Goal: Contribute content

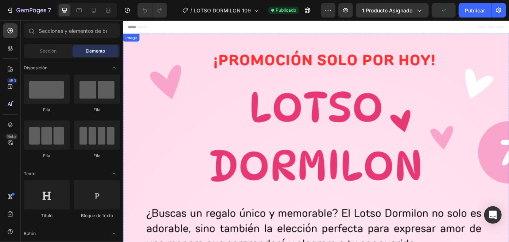
scroll to position [199, 0]
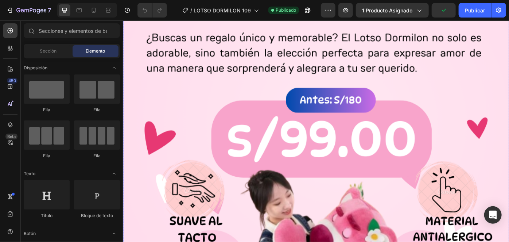
drag, startPoint x: 292, startPoint y: 125, endPoint x: 221, endPoint y: 95, distance: 77.3
click at [292, 125] on img at bounding box center [342, 180] width 438 height 689
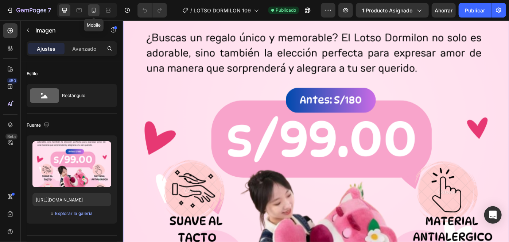
click at [97, 10] on div at bounding box center [94, 10] width 12 height 12
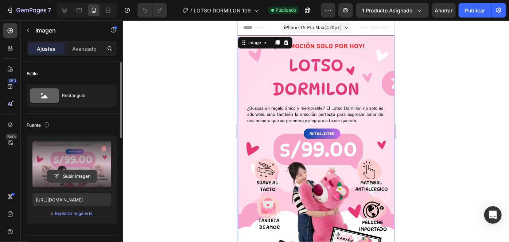
click at [80, 171] on input "file" at bounding box center [71, 176] width 49 height 12
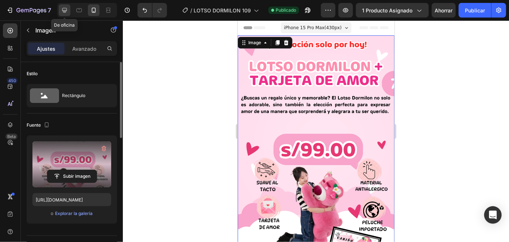
click at [64, 10] on icon at bounding box center [64, 10] width 7 height 7
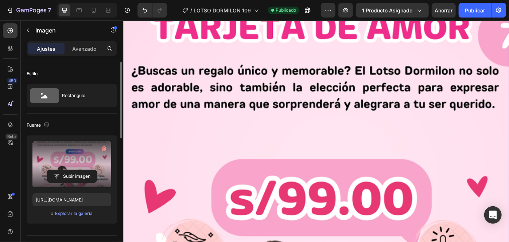
scroll to position [332, 0]
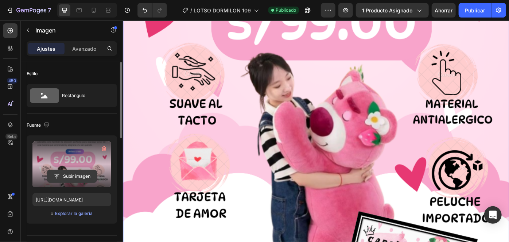
click at [89, 172] on input "file" at bounding box center [71, 176] width 49 height 12
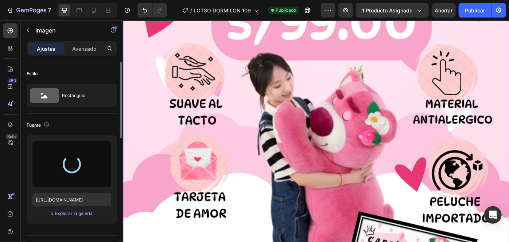
type input "[URL][DOMAIN_NAME]"
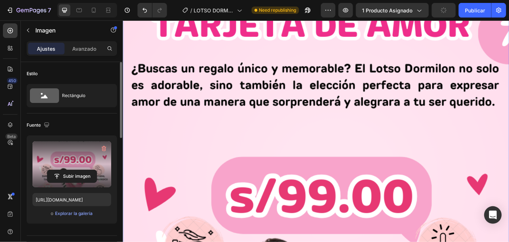
scroll to position [66, 0]
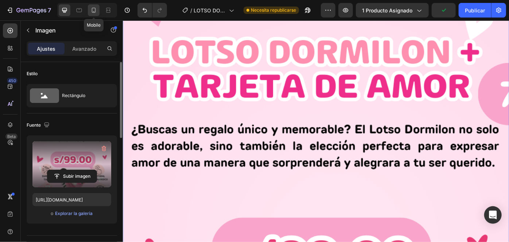
click at [93, 11] on icon at bounding box center [93, 10] width 7 height 7
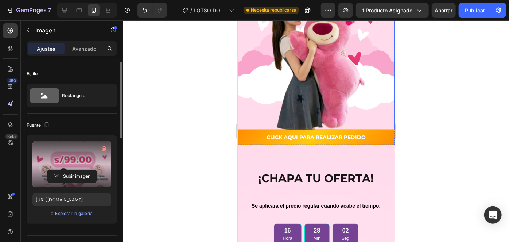
scroll to position [1559, 0]
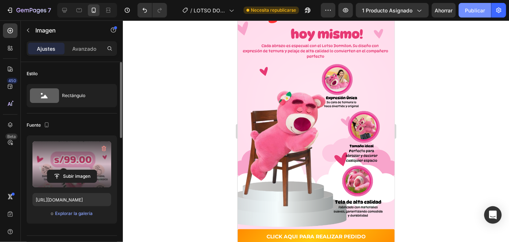
click at [478, 10] on font "Publicar" at bounding box center [475, 10] width 20 height 6
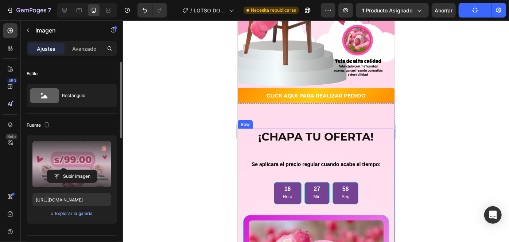
scroll to position [1658, 0]
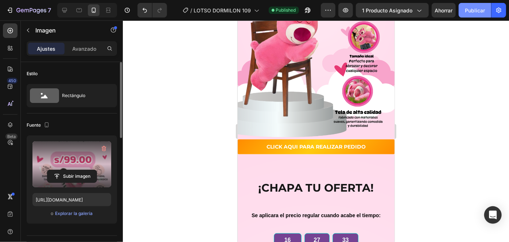
click at [465, 11] on font "Publicar" at bounding box center [475, 10] width 20 height 6
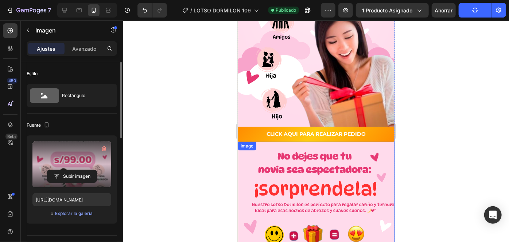
scroll to position [1061, 0]
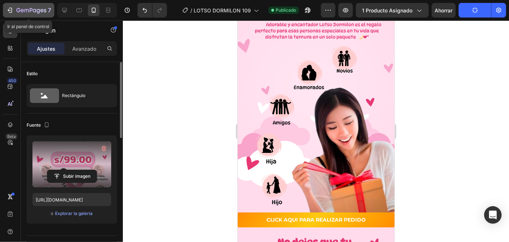
click at [12, 10] on icon "button" at bounding box center [9, 10] width 7 height 7
